Goal: Task Accomplishment & Management: Complete application form

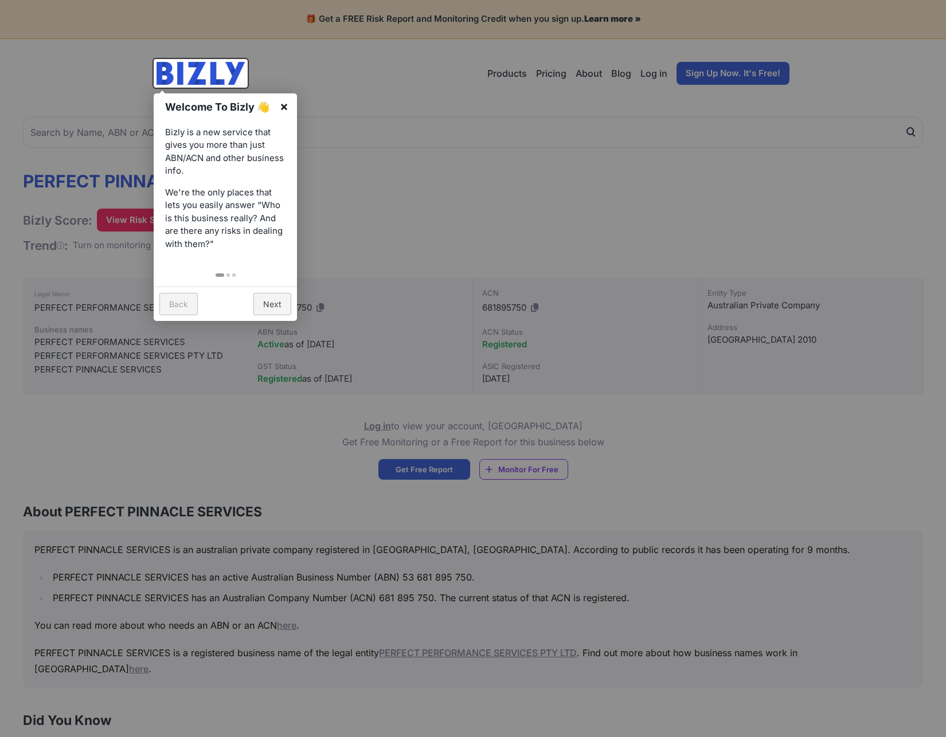
click at [286, 106] on link "×" at bounding box center [284, 106] width 26 height 26
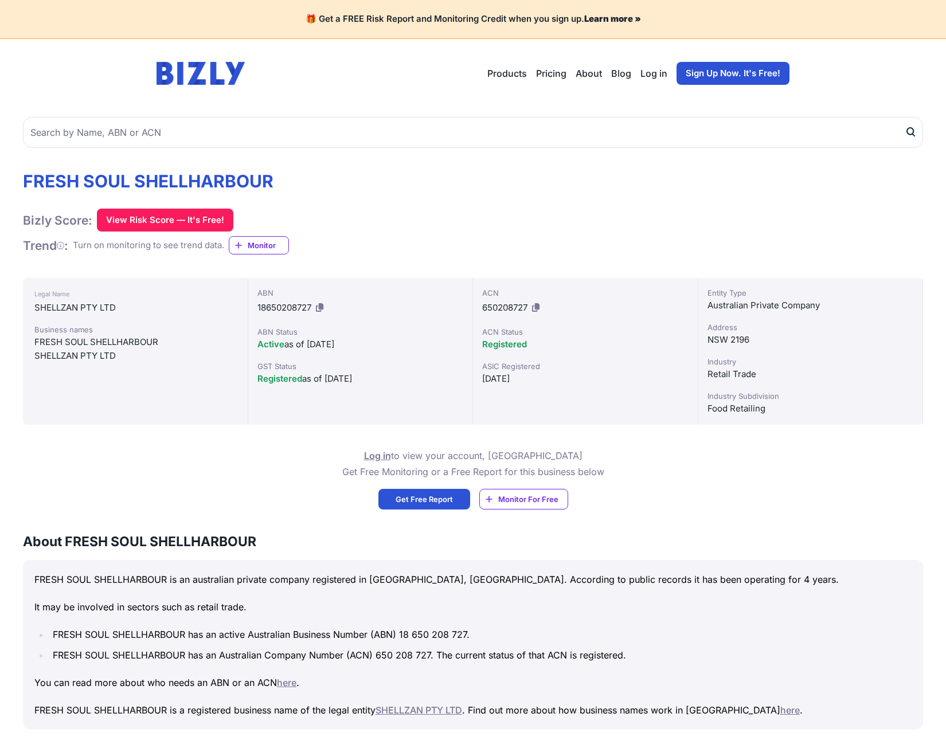
click at [744, 74] on link "Sign Up Now. It's Free!" at bounding box center [733, 73] width 113 height 23
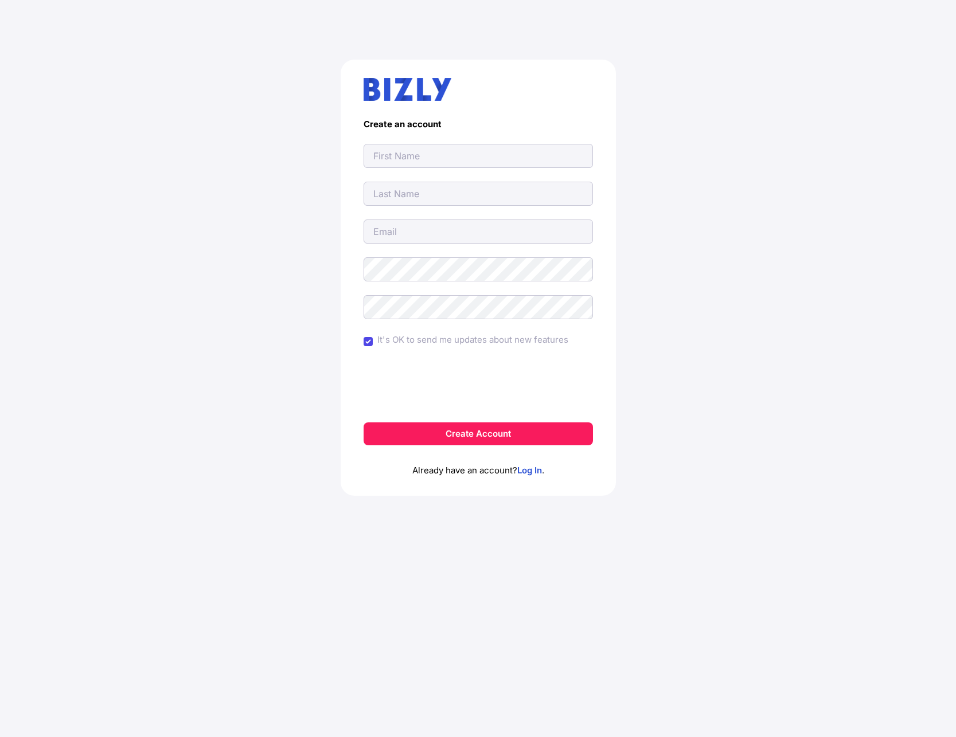
click at [424, 152] on input "text" at bounding box center [478, 156] width 229 height 24
type input "Ali"
type input "Maatouk"
type input "ali_maat0uk@hotmail.com"
click at [364, 423] on button "Create Account" at bounding box center [478, 434] width 229 height 23
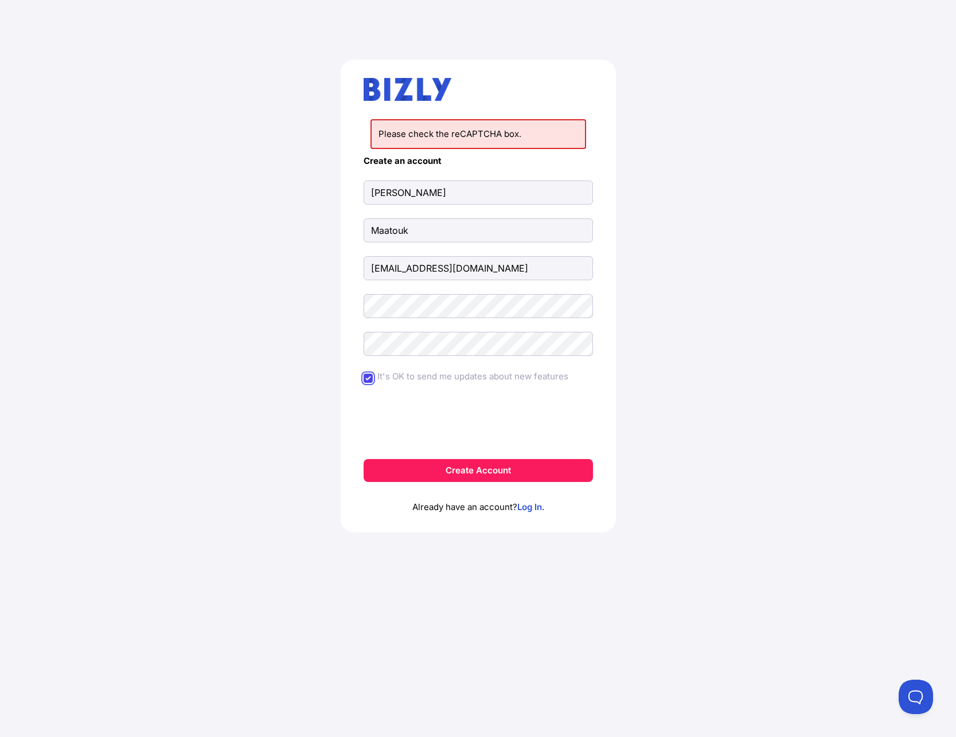
click at [368, 378] on input "It's OK to send me updates about new features" at bounding box center [368, 378] width 9 height 9
checkbox input "false"
click at [430, 463] on button "Create Account" at bounding box center [478, 470] width 229 height 23
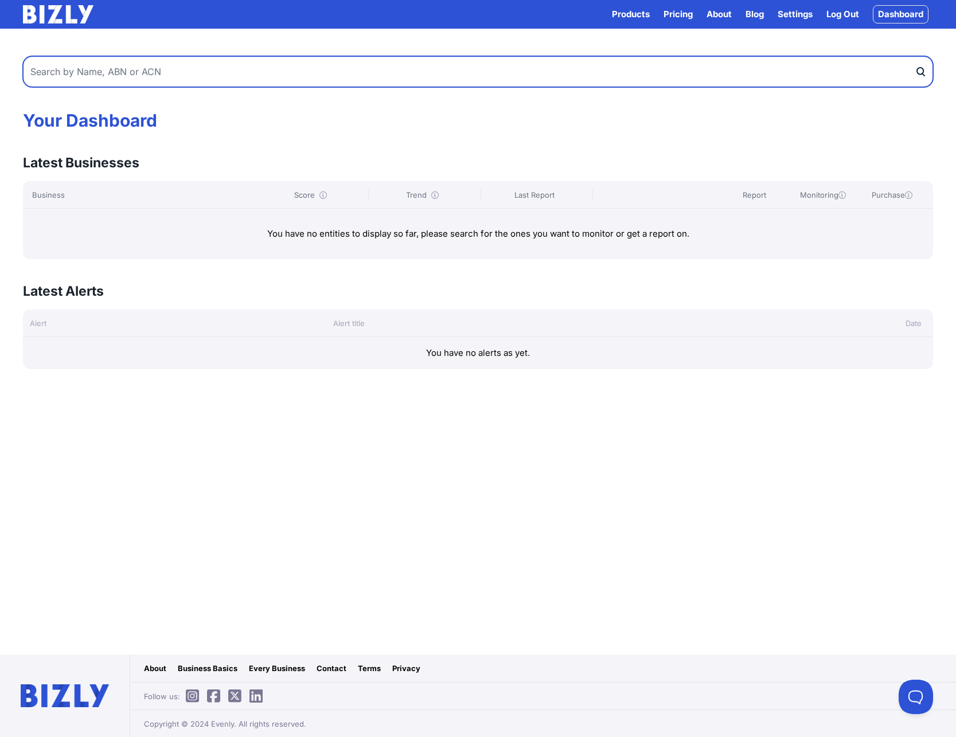
click at [188, 76] on input "text" at bounding box center [478, 71] width 910 height 31
paste input "Freshsole Pty Ltd"
type input "Freshsole Pty Ltd"
click at [915, 56] on button "submit" at bounding box center [924, 71] width 18 height 31
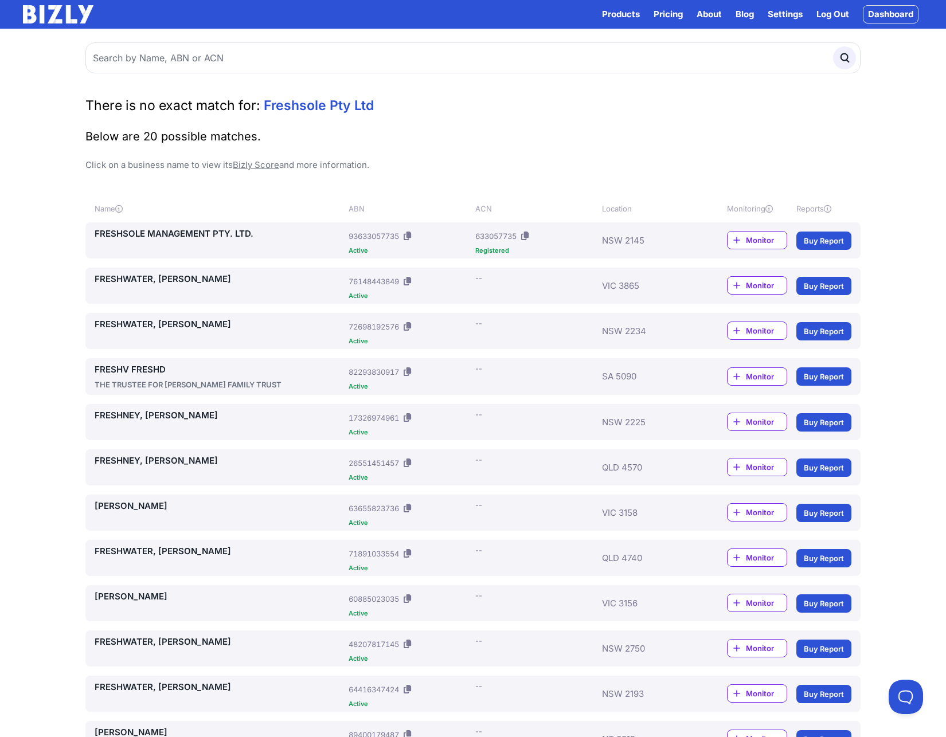
click at [239, 234] on link "FRESHSOLE MANAGEMENT PTY. LTD." at bounding box center [219, 234] width 249 height 14
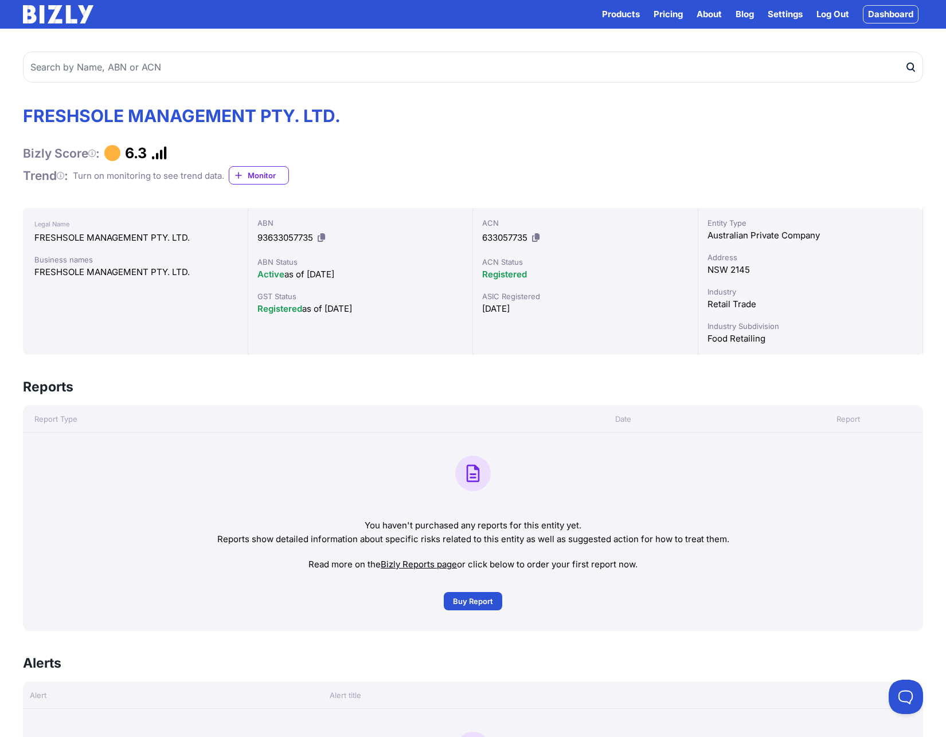
click at [667, 122] on div "FRESHSOLE MANAGEMENT PTY. LTD. Bizly Score : 6.3 Trend : Turn on monitoring to …" at bounding box center [473, 146] width 900 height 80
